Goal: Task Accomplishment & Management: Complete application form

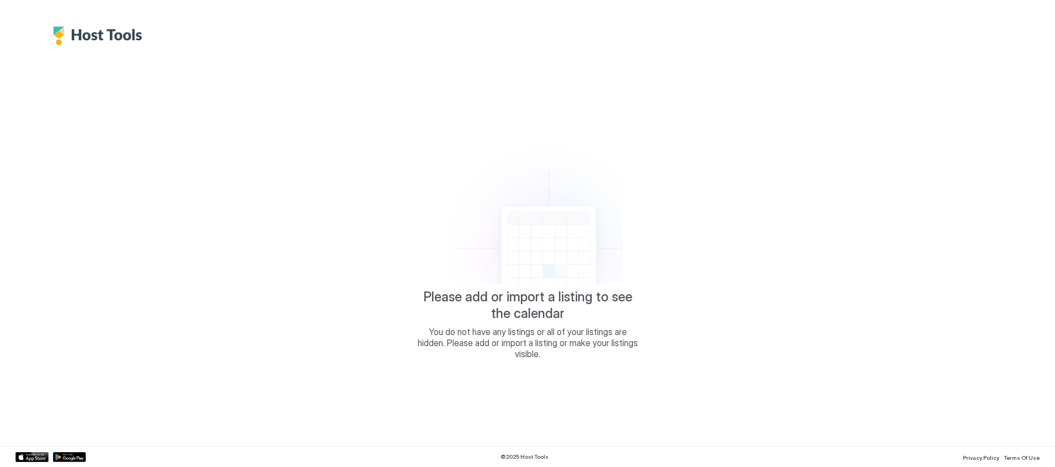
click at [111, 208] on div "Please add or import a listing to see the calendar You do not have any listings…" at bounding box center [527, 245] width 1024 height 401
click at [103, 50] on div "Please add or import a listing to see the calendar You do not have any listings…" at bounding box center [527, 245] width 1024 height 401
click at [105, 35] on img "Host Tools Logo" at bounding box center [100, 35] width 95 height 19
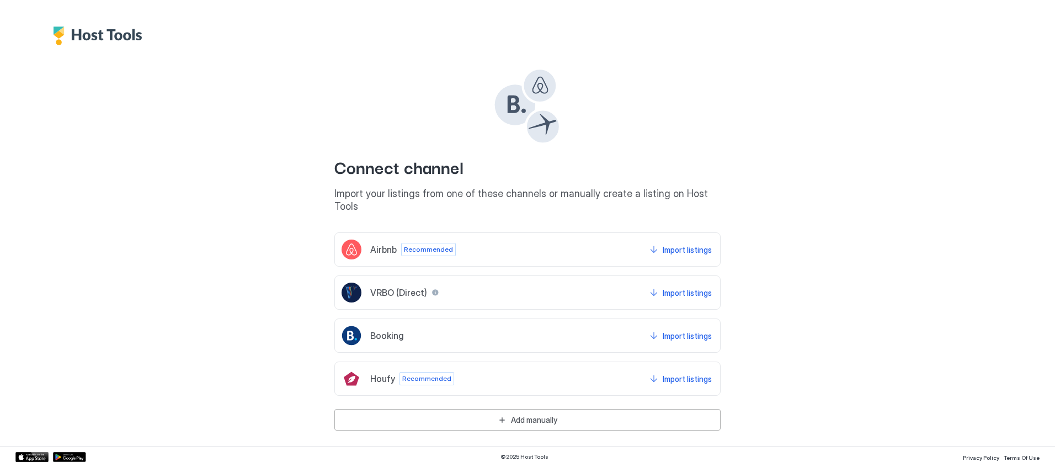
click at [924, 8] on div at bounding box center [527, 22] width 1055 height 45
click at [545, 286] on div "VRBO (Direct) Import listings" at bounding box center [527, 292] width 386 height 34
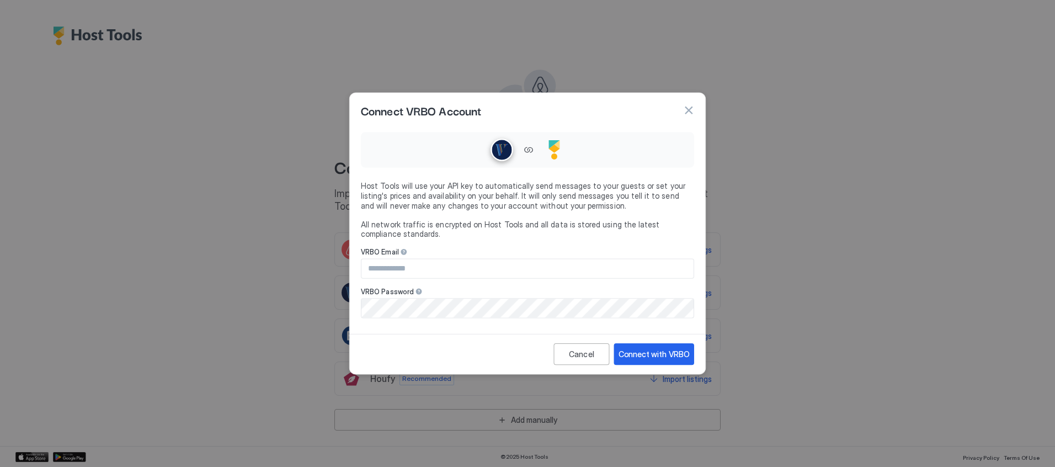
click at [538, 334] on div "Cancel Connect with VRBO" at bounding box center [527, 354] width 355 height 40
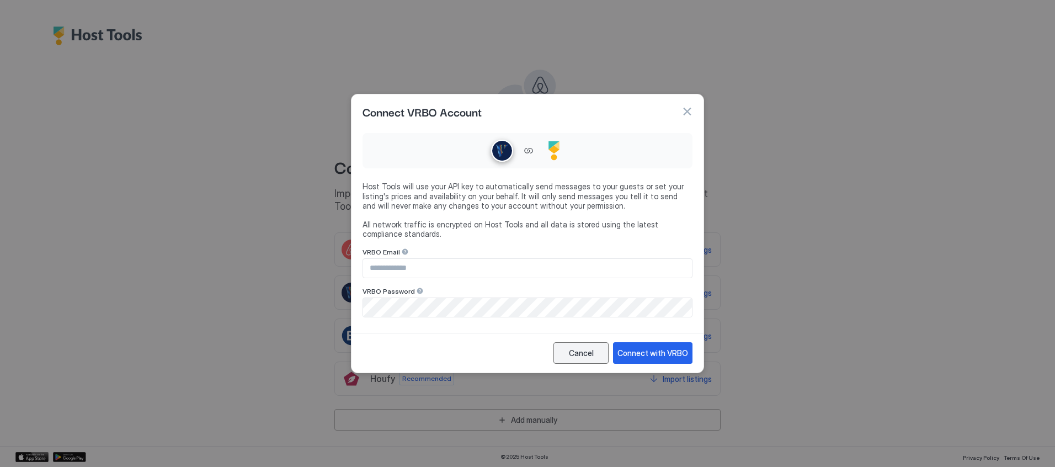
click at [577, 354] on div "Cancel" at bounding box center [581, 353] width 25 height 12
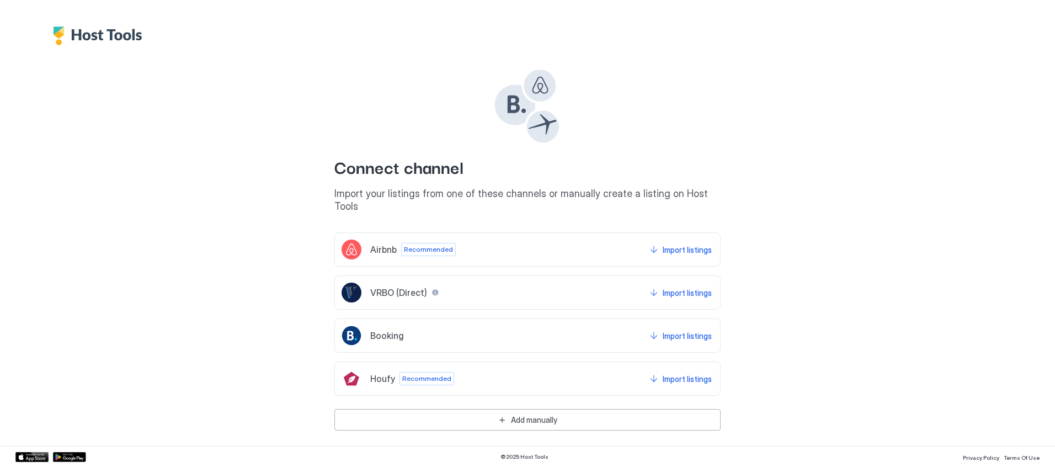
click at [573, 320] on div "Booking Import listings" at bounding box center [527, 335] width 386 height 34
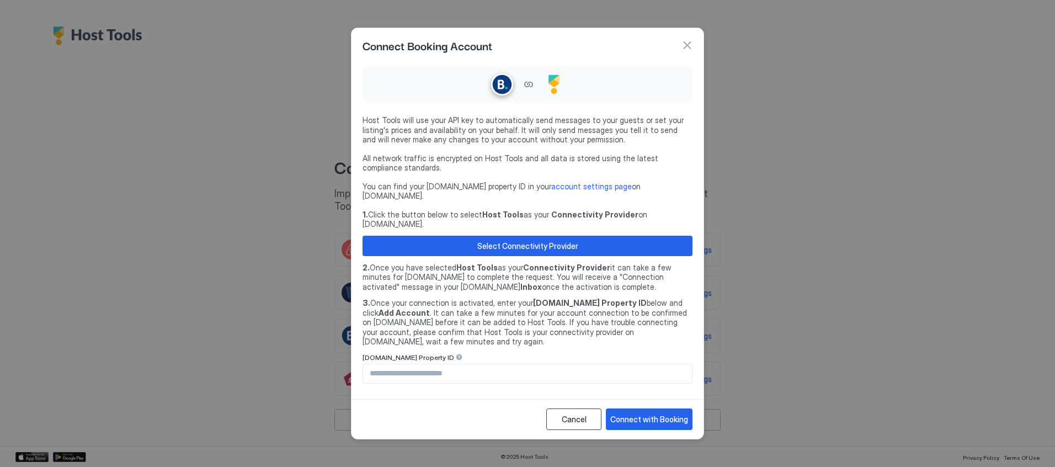
click at [578, 413] on div "Cancel" at bounding box center [574, 419] width 25 height 12
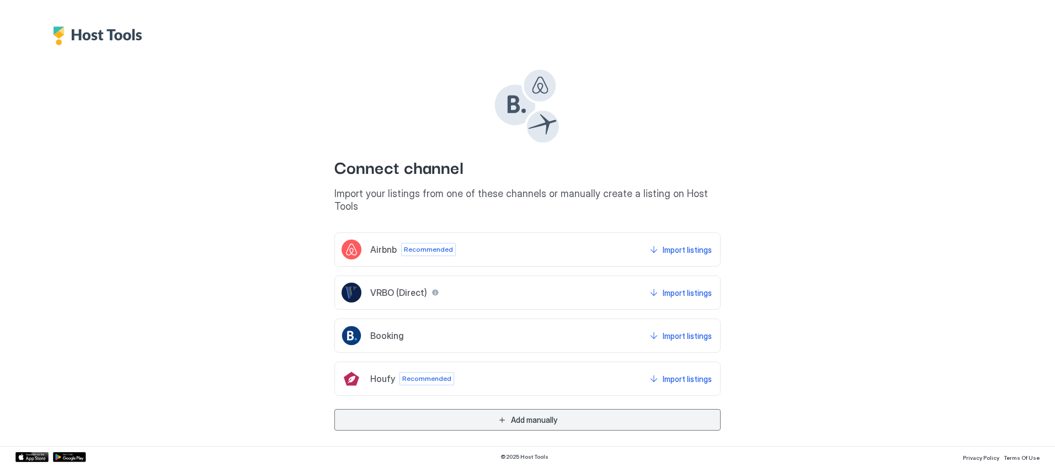
click at [578, 409] on button "Add manually" at bounding box center [527, 420] width 386 height 22
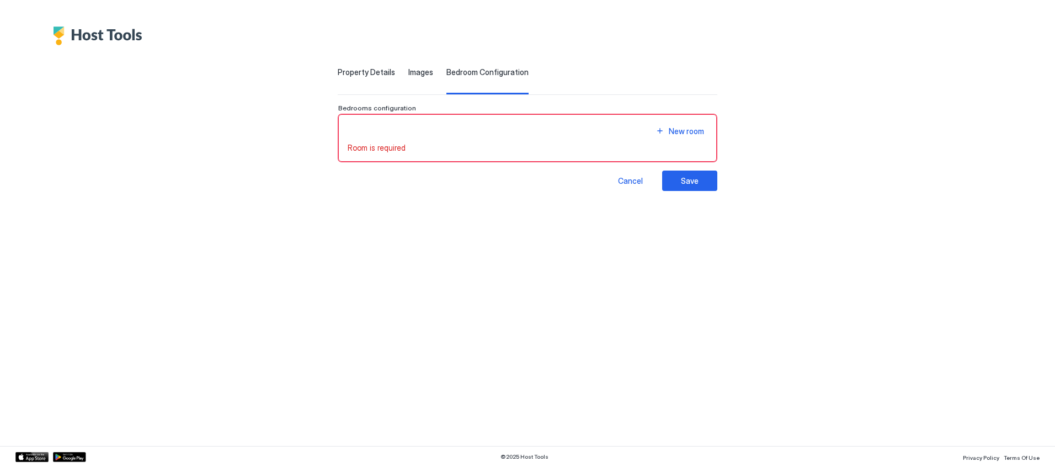
click at [658, 180] on button "Cancel" at bounding box center [630, 181] width 55 height 20
